Goal: Check status: Check status

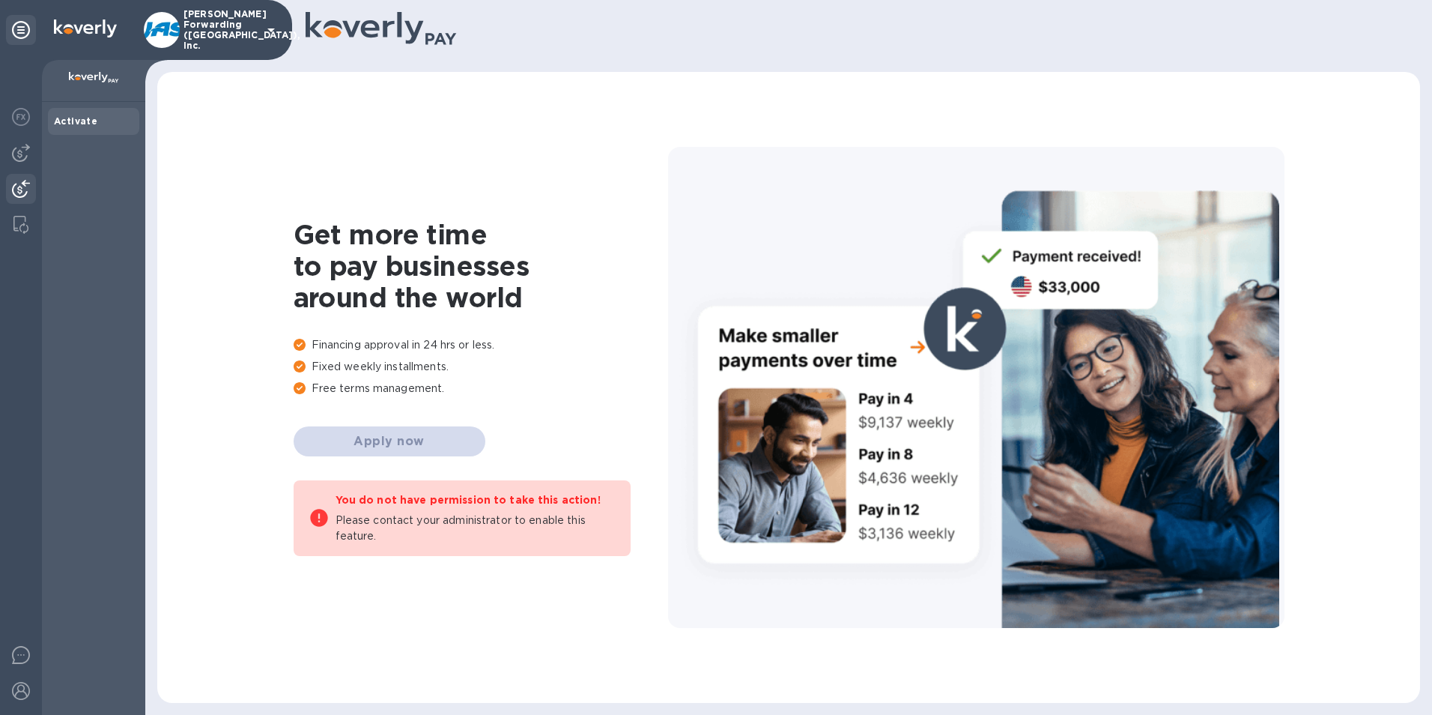
click at [21, 184] on img at bounding box center [21, 189] width 18 height 18
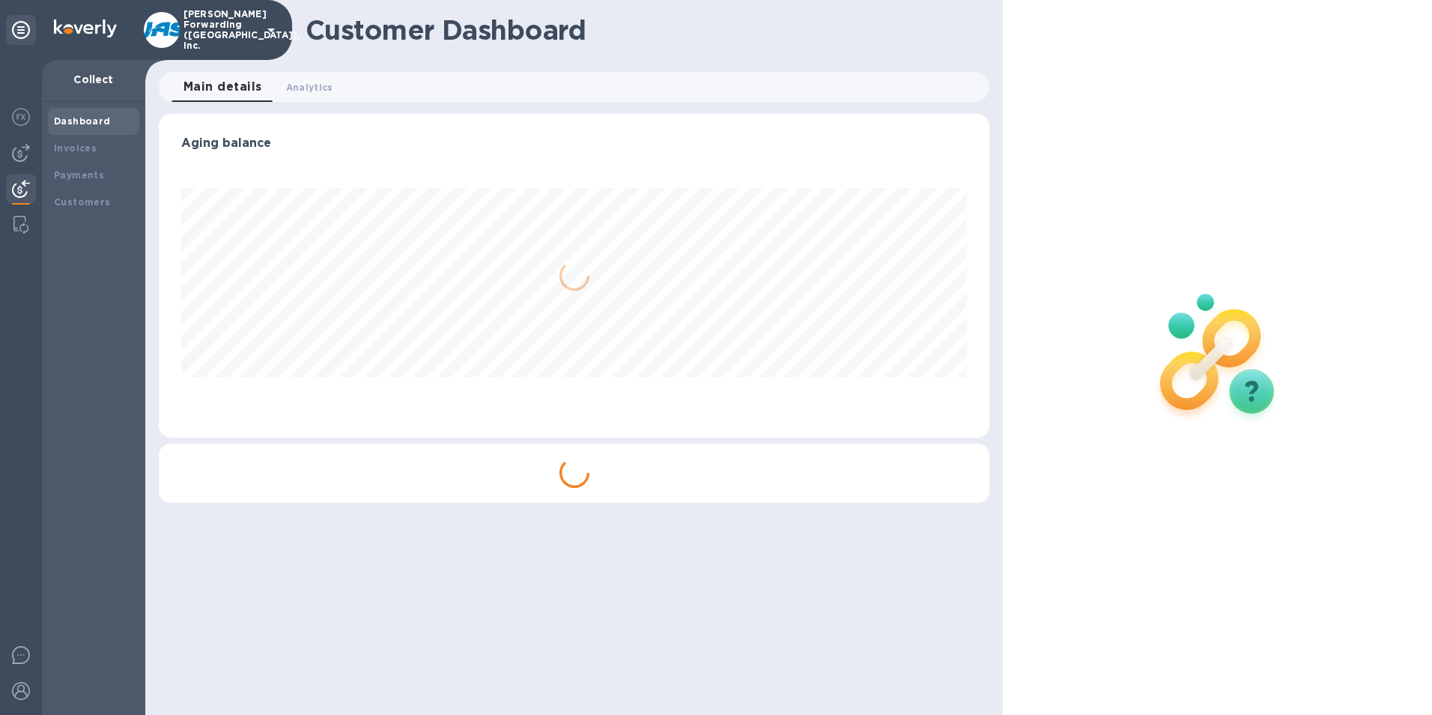
scroll to position [324, 831]
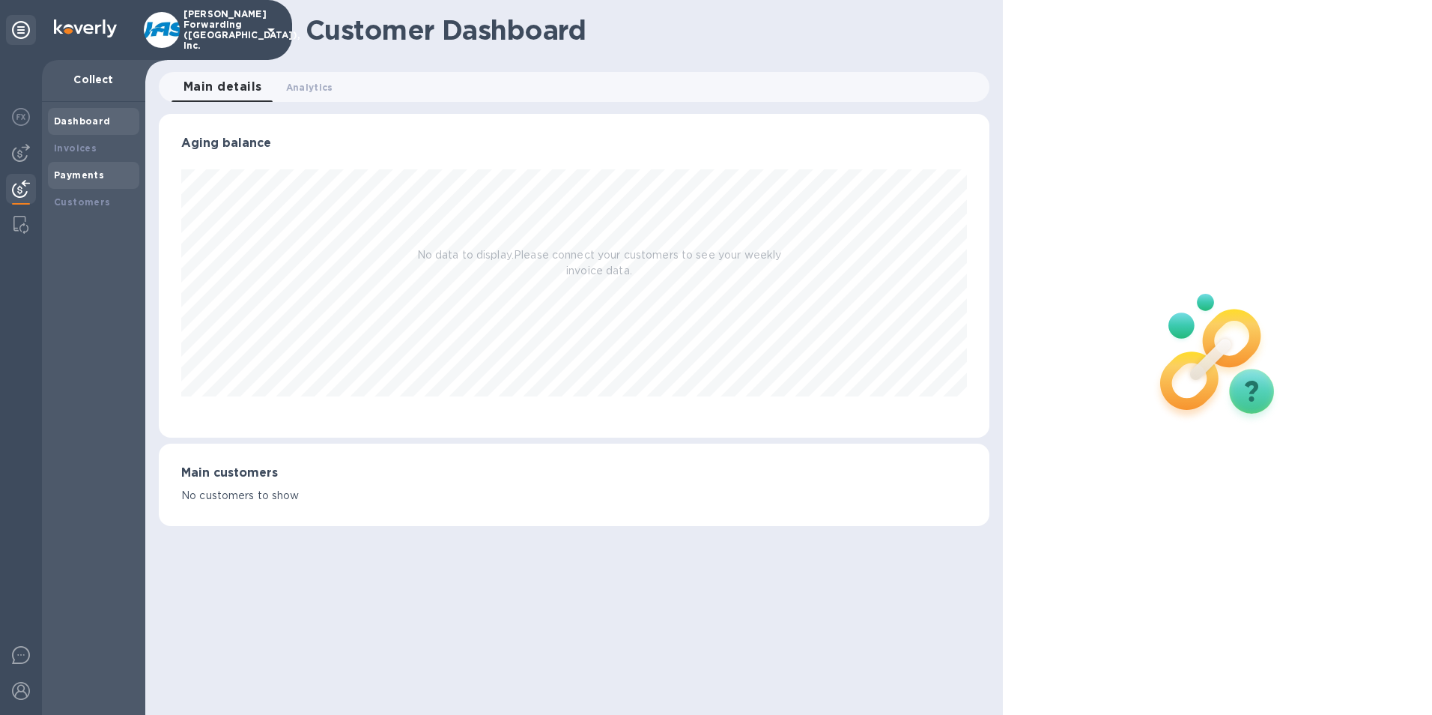
click at [74, 173] on b "Payments" at bounding box center [79, 174] width 50 height 11
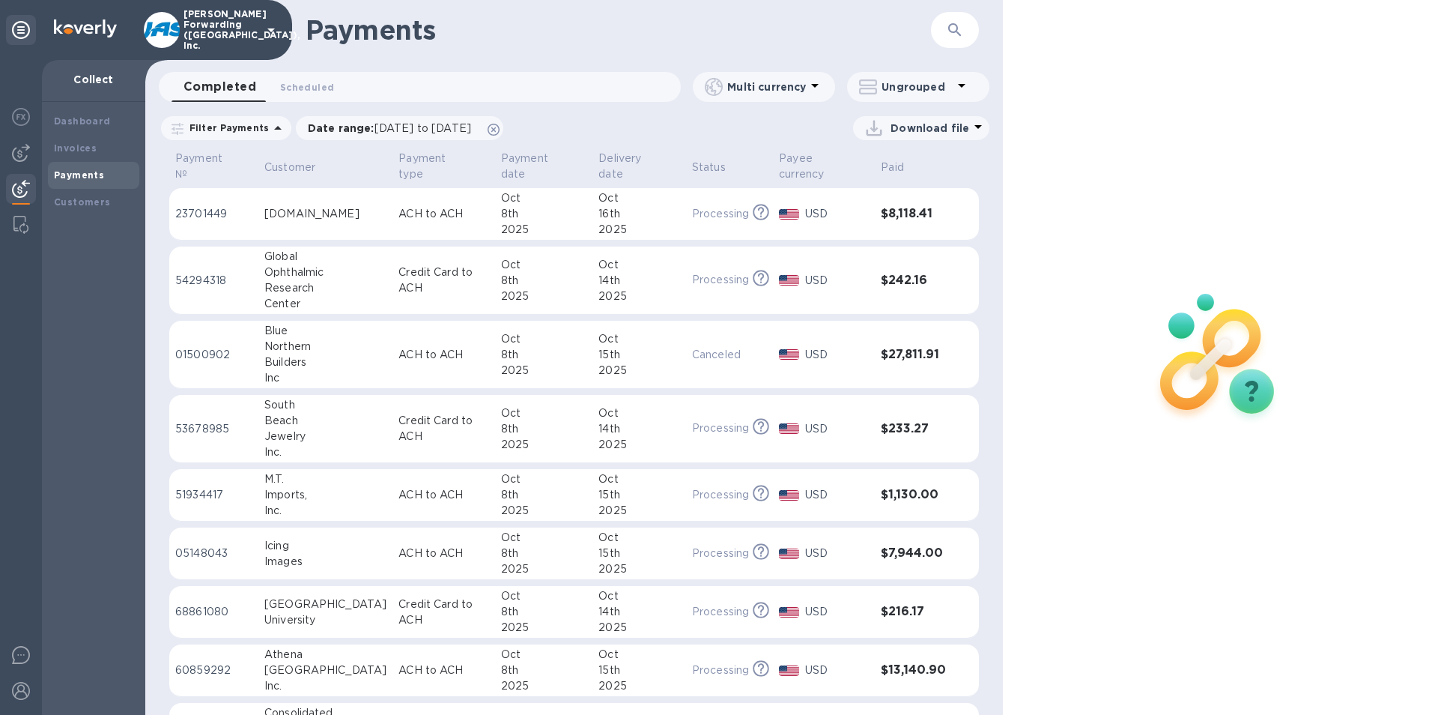
scroll to position [300, 0]
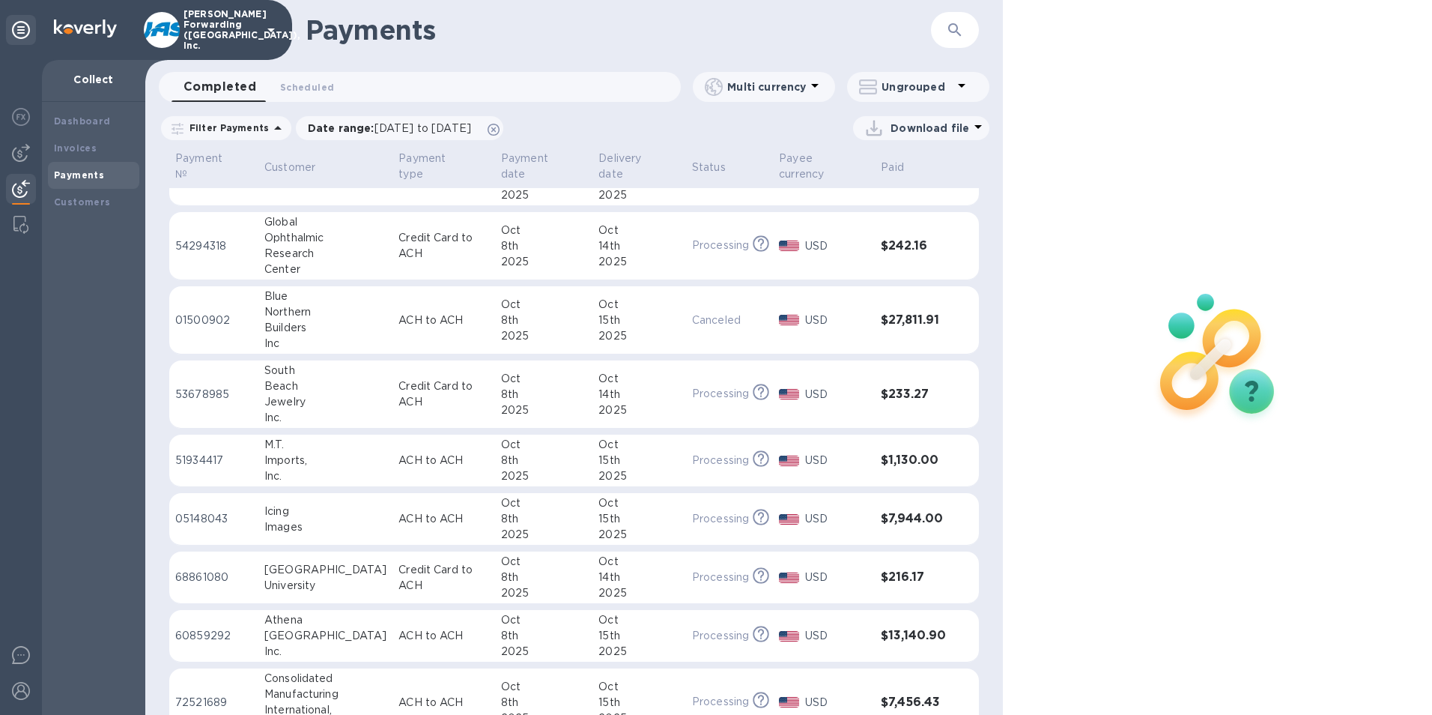
click at [319, 395] on div "Jewelry" at bounding box center [325, 402] width 122 height 16
